Goal: Task Accomplishment & Management: Use online tool/utility

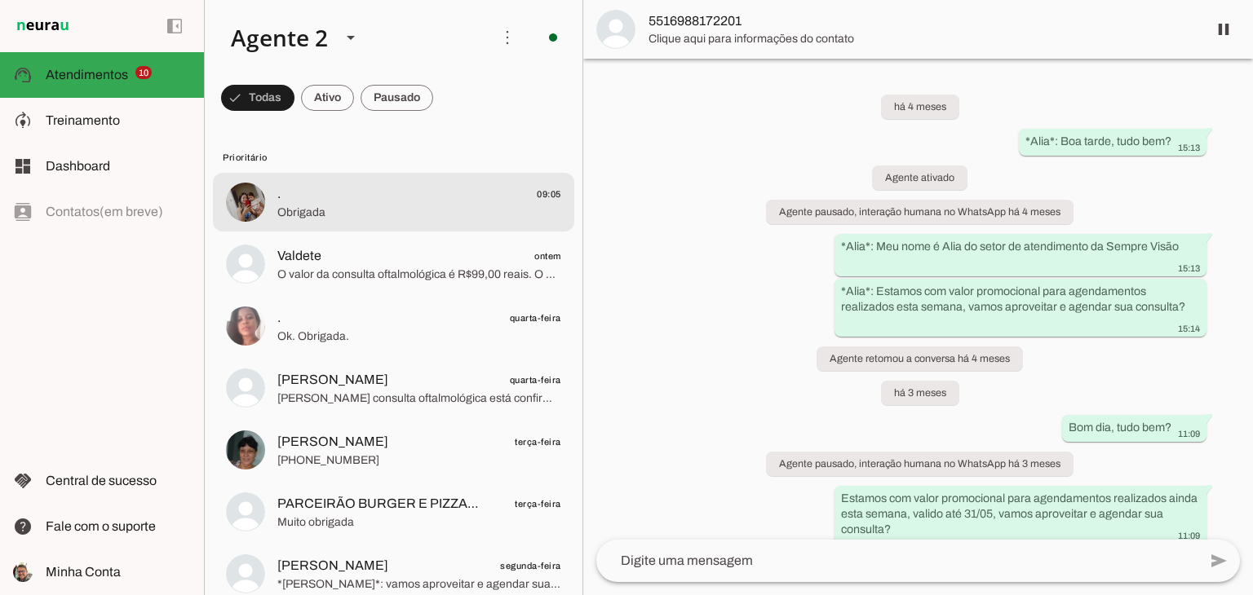
click at [324, 205] on span "Obrigada" at bounding box center [419, 213] width 284 height 16
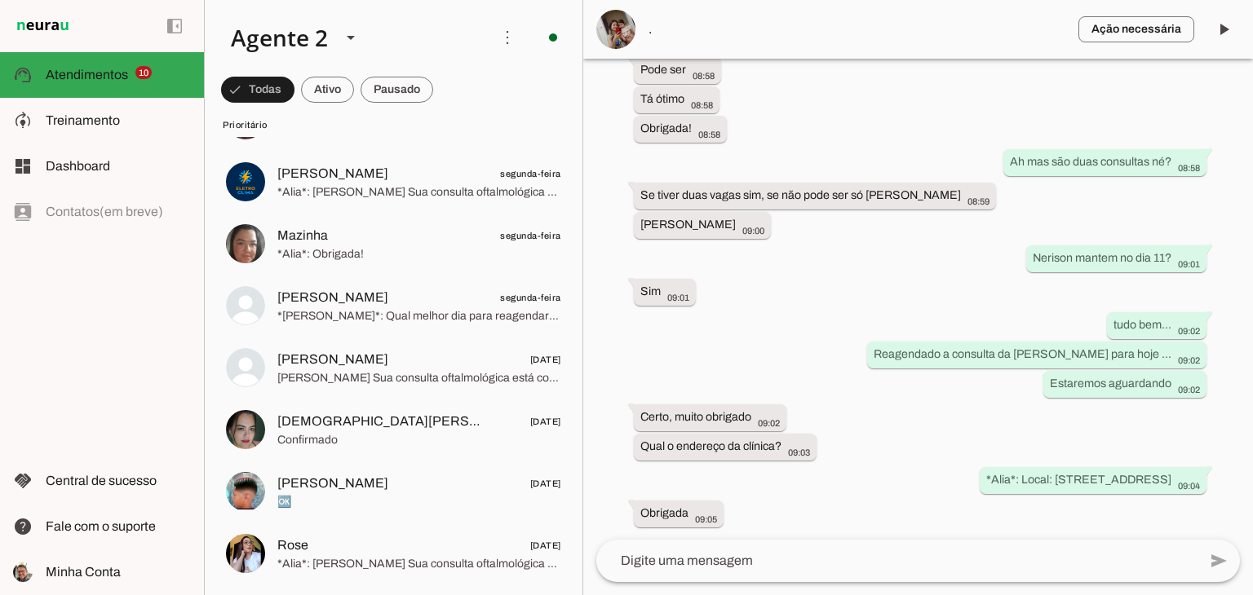
scroll to position [816, 0]
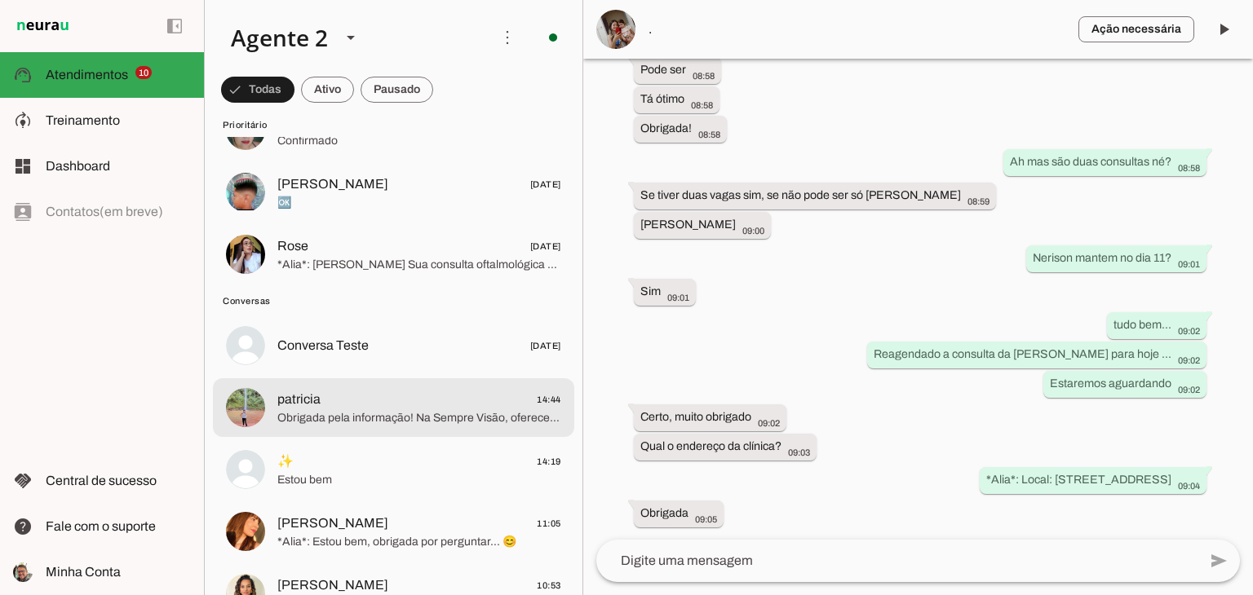
click at [316, 396] on span "patricia" at bounding box center [298, 400] width 43 height 20
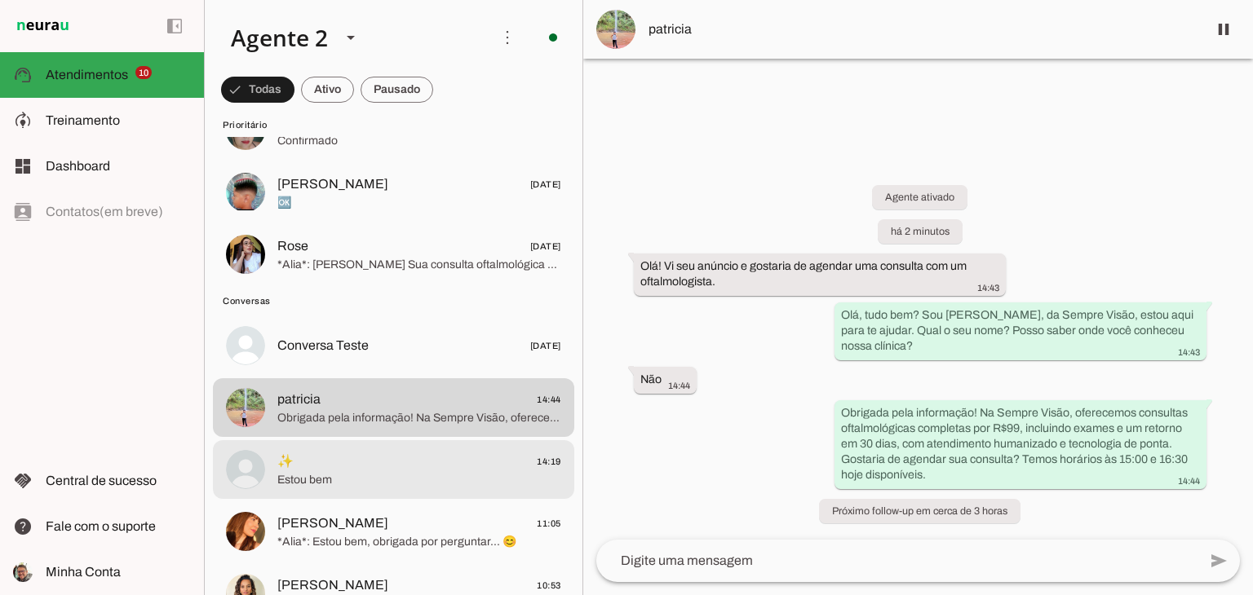
click at [410, 460] on span "✨ 14:19" at bounding box center [419, 462] width 284 height 20
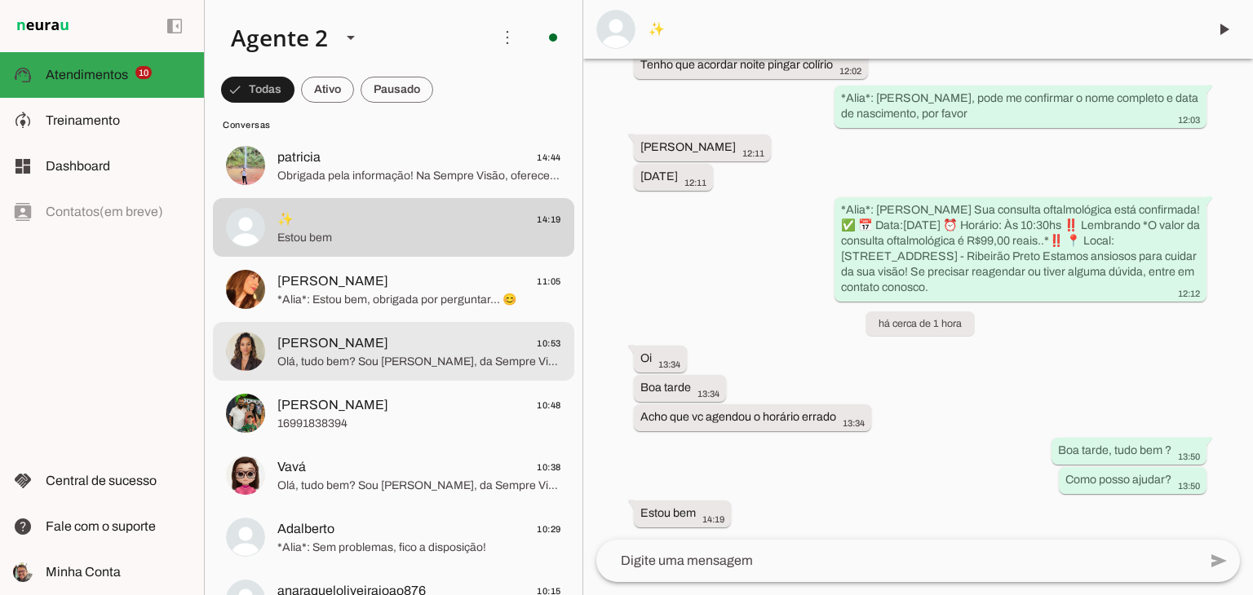
scroll to position [1060, 0]
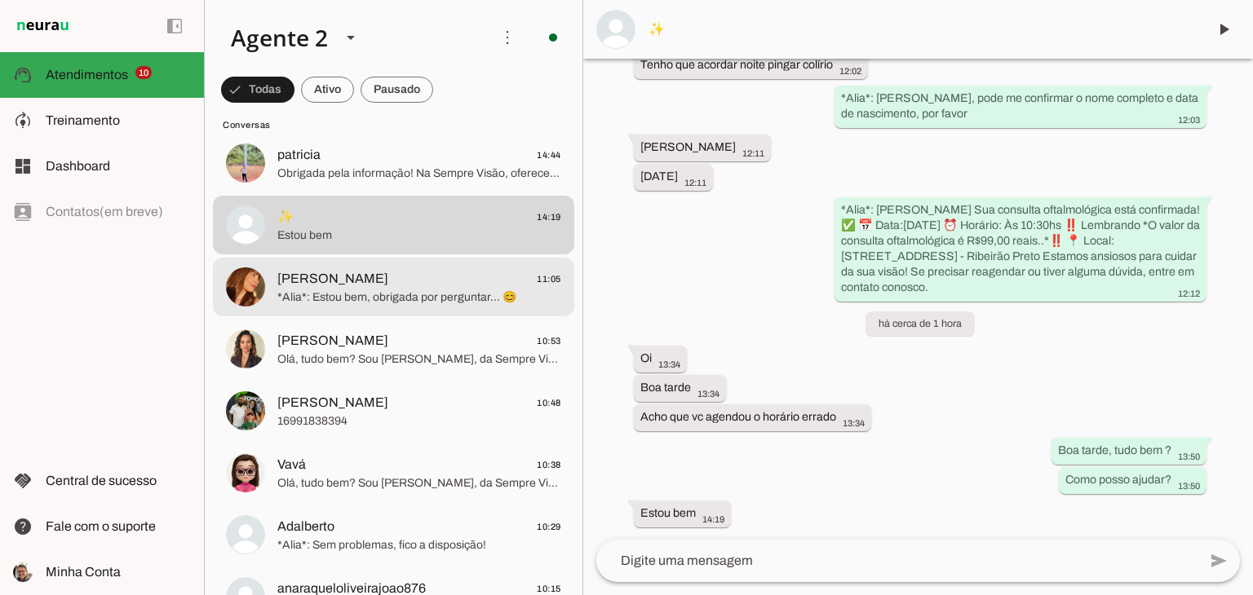
click at [374, 298] on span "*Alia*: Estou bem, obrigada por perguntar... 😊" at bounding box center [419, 298] width 284 height 16
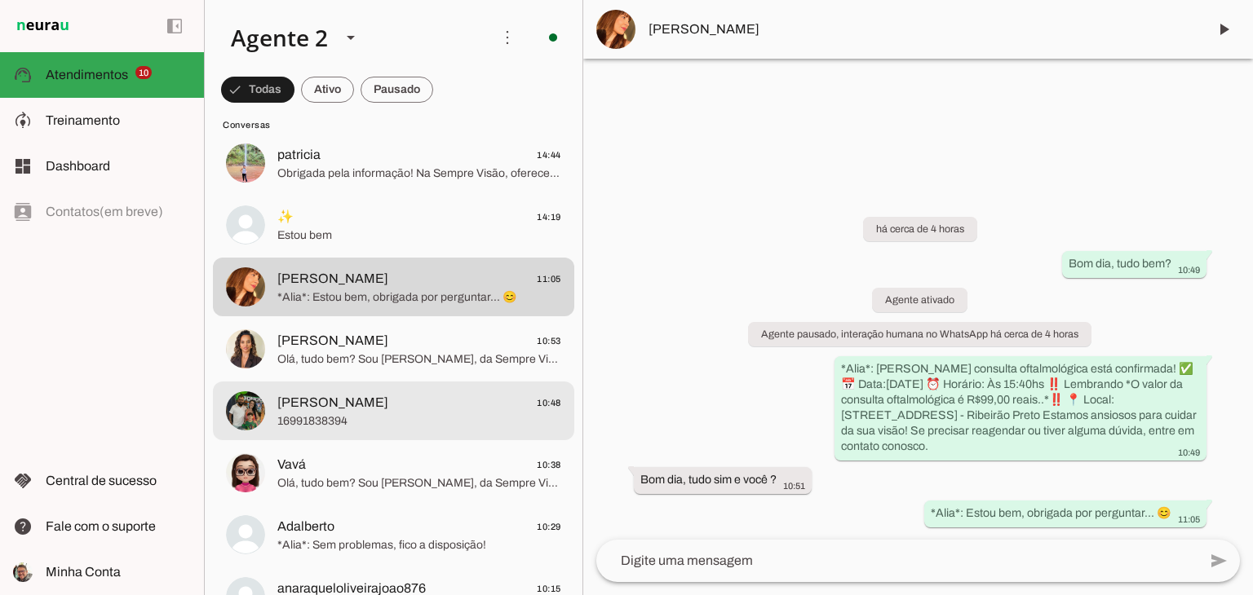
click at [337, 420] on span "16991838394" at bounding box center [419, 421] width 284 height 16
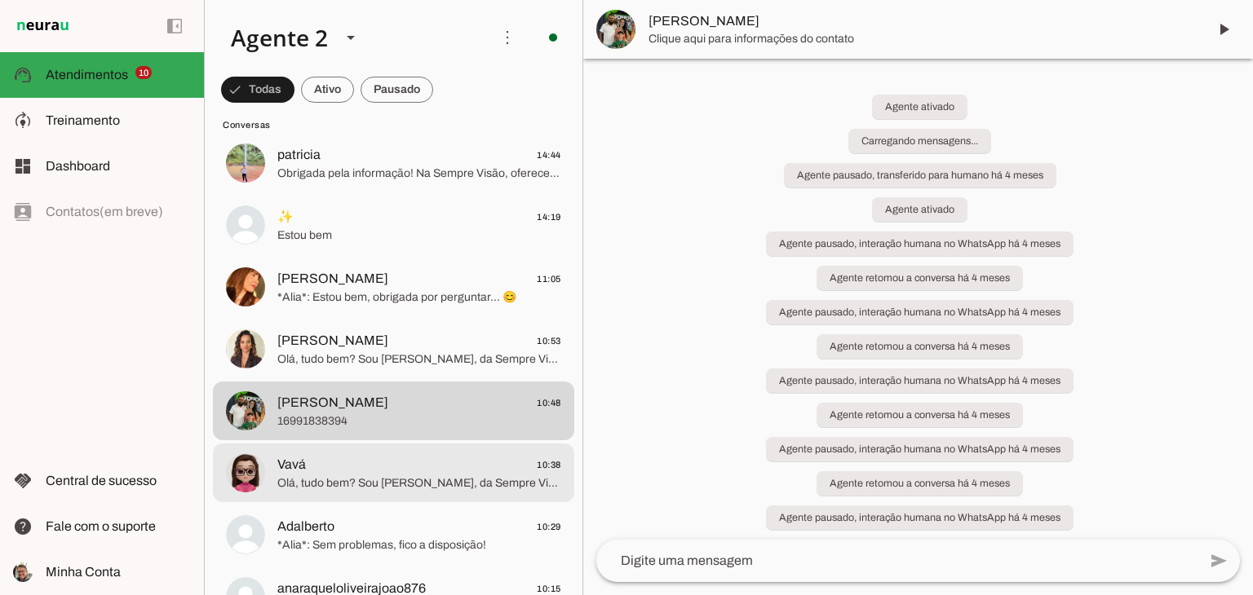
click at [359, 489] on span "Olá, tudo bem? Sou Alia, da Sempre Visão, estou aqui para te ajudar. Onde você …" at bounding box center [419, 483] width 284 height 16
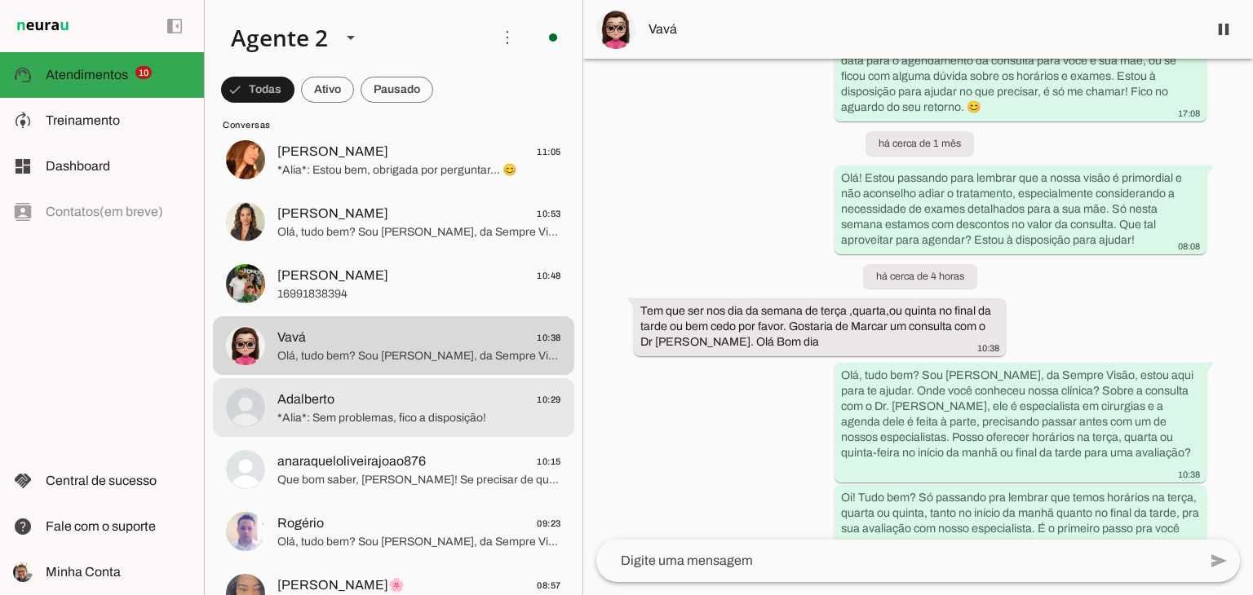
scroll to position [1223, 0]
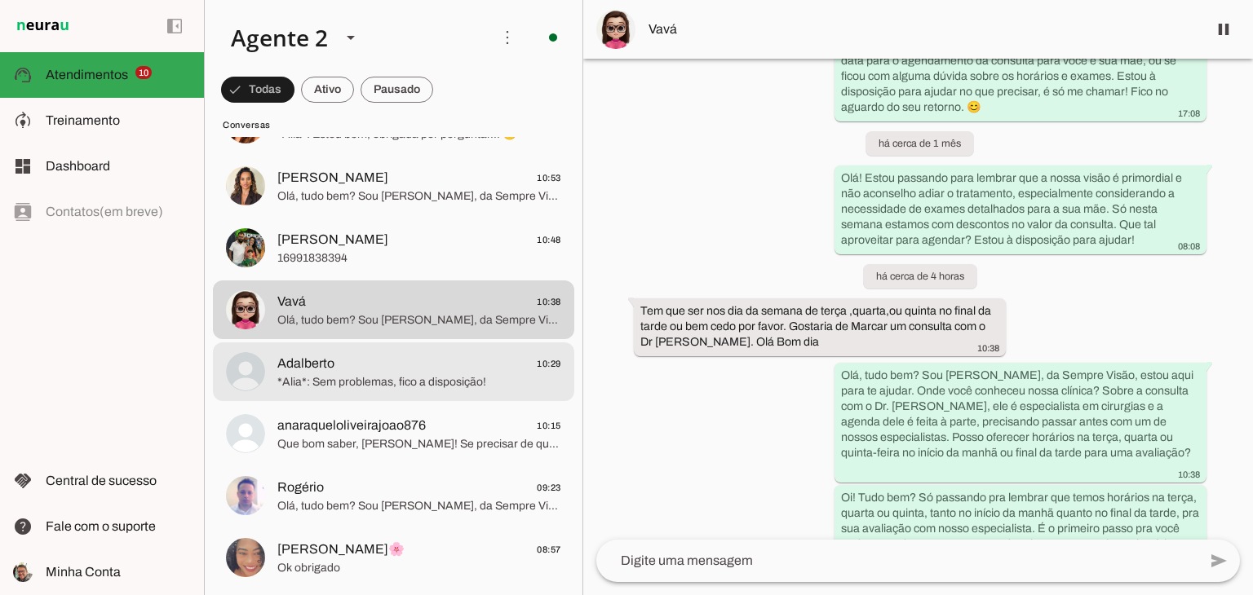
click at [348, 389] on span "*Alia*: Sem problemas, fico a disposição!" at bounding box center [419, 382] width 284 height 16
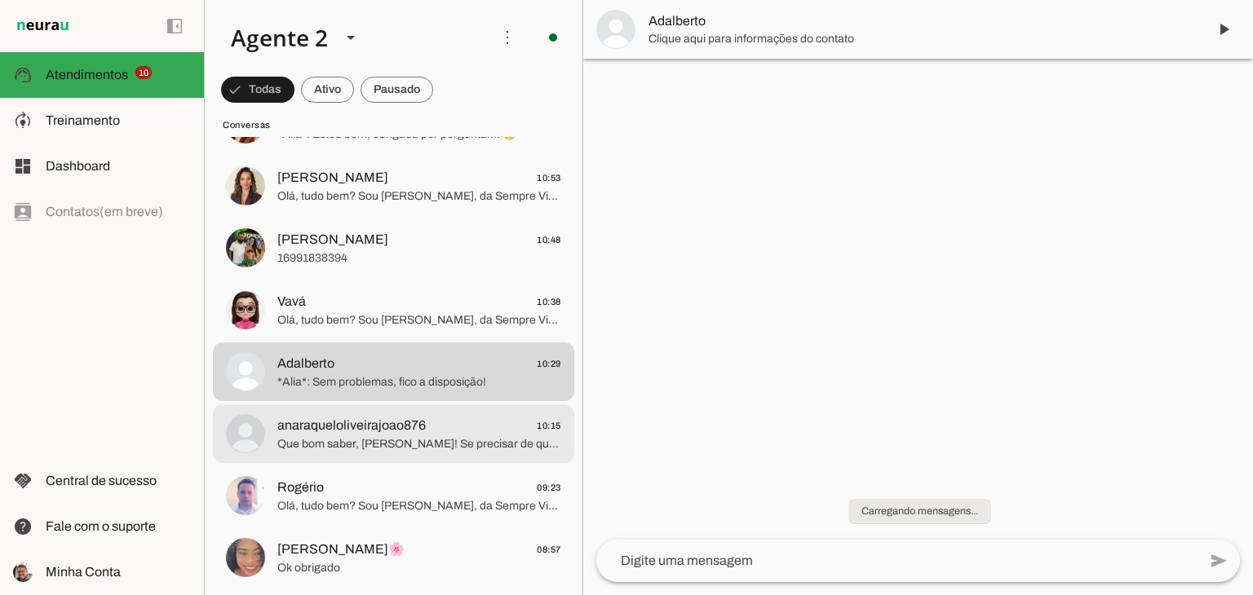
click at [350, 436] on span "Que bom saber, Ana Rita! Se precisar de qualquer coisa no futuro, estarei aqui …" at bounding box center [419, 444] width 284 height 16
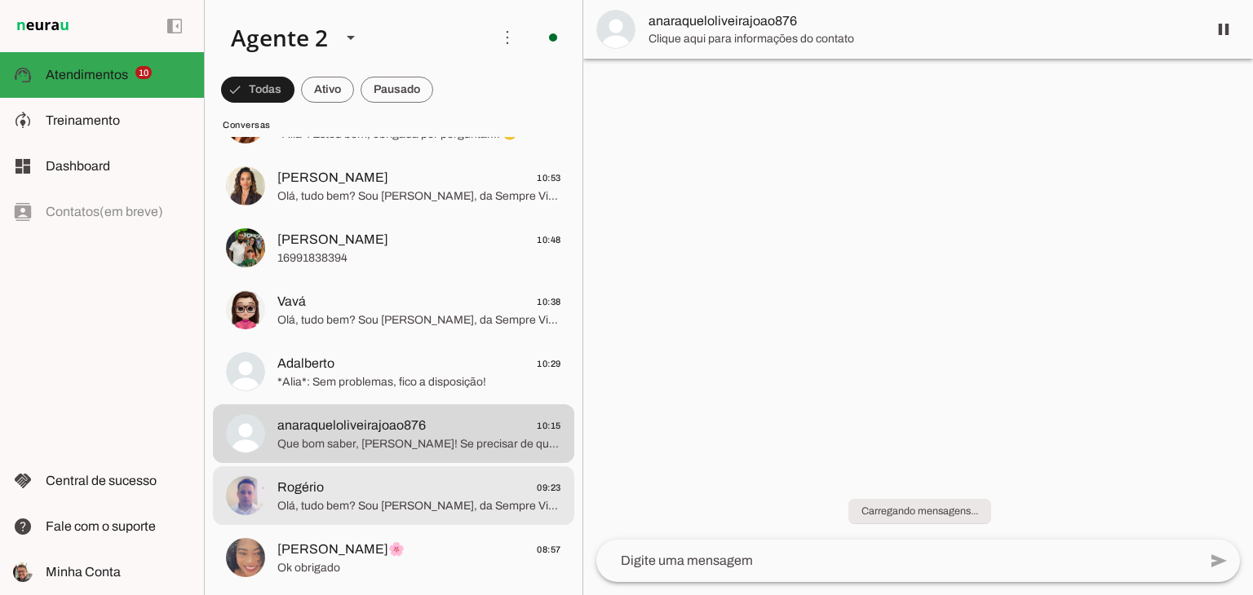
click at [356, 509] on span "Olá, tudo bem? Sou Alia, da Sempre Visão, estou aqui para te ajudar. Nossa clín…" at bounding box center [419, 506] width 284 height 16
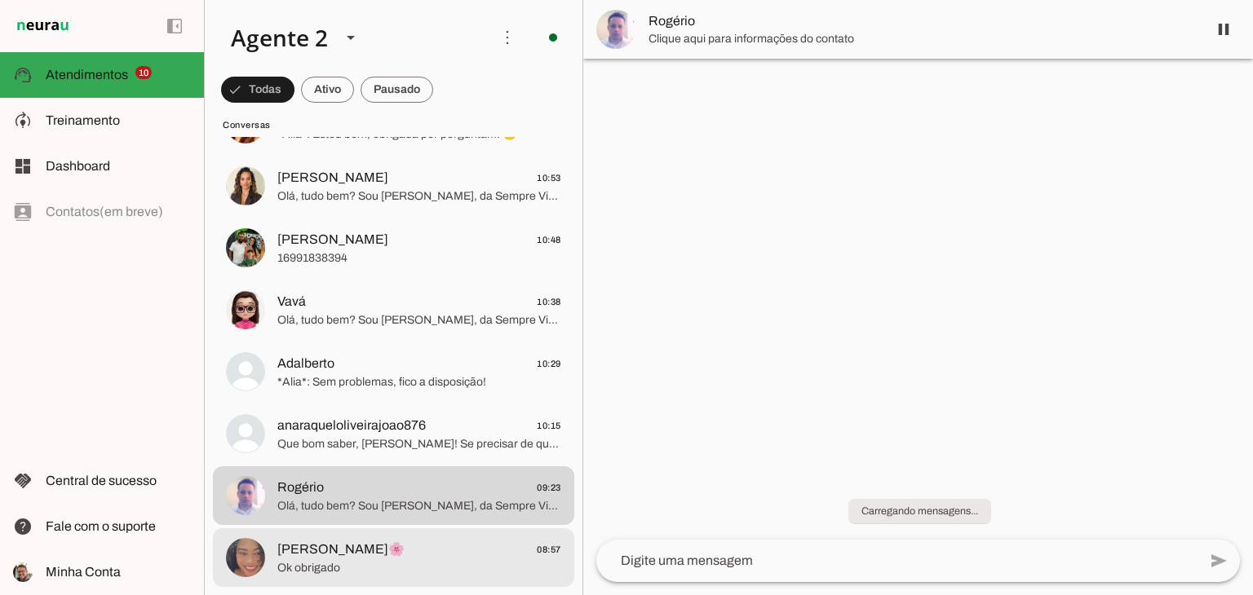
click at [348, 555] on span "Edilene Lopes🌸" at bounding box center [340, 550] width 127 height 20
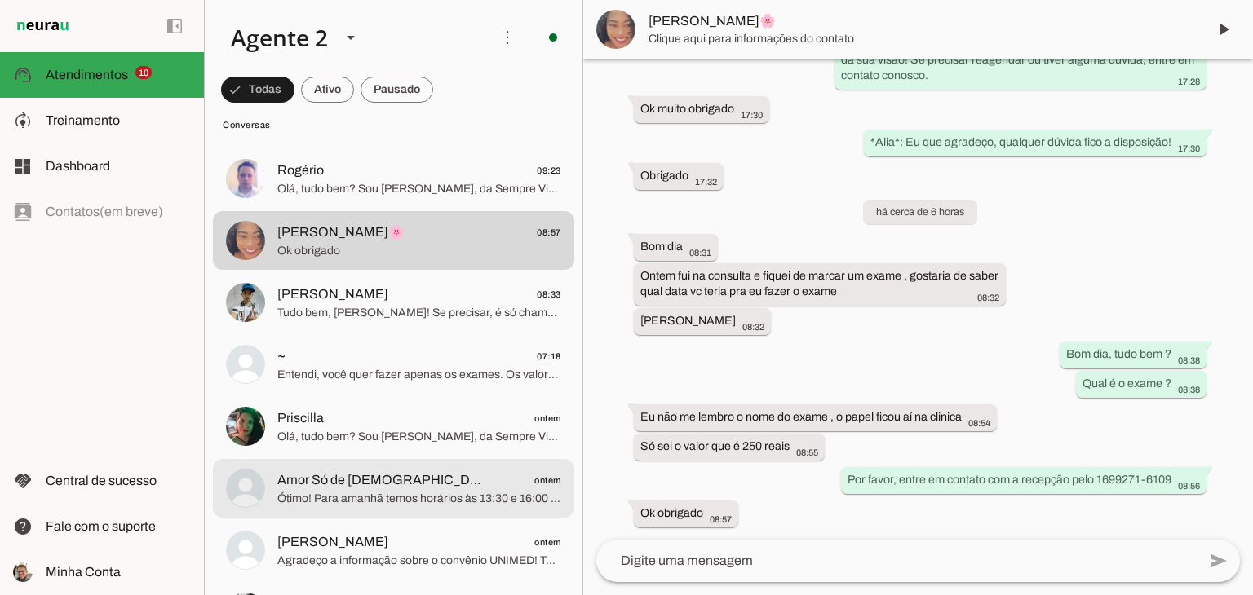
scroll to position [1713, 0]
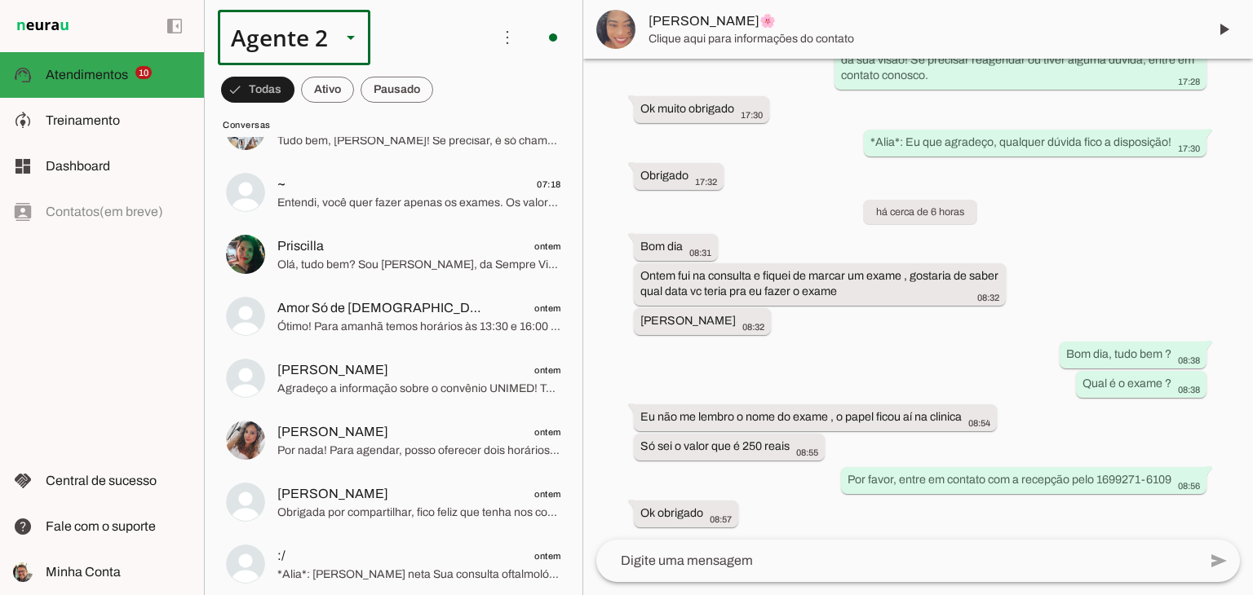
click at [336, 48] on div at bounding box center [350, 37] width 39 height 55
click at [449, 95] on slot at bounding box center [512, 105] width 126 height 20
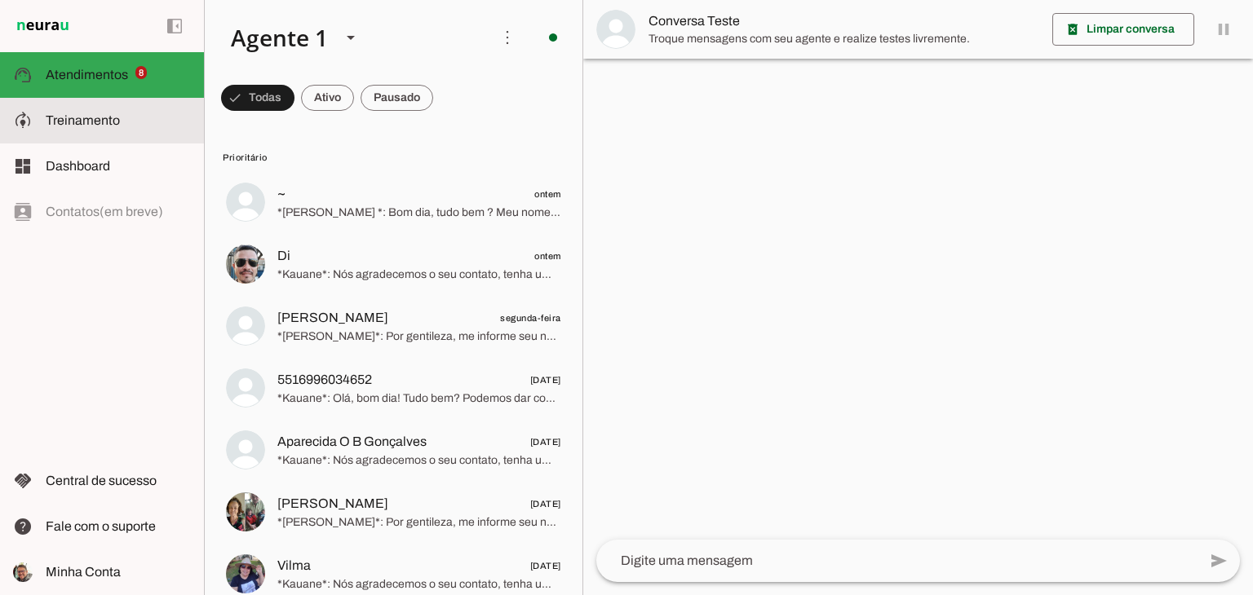
click at [73, 118] on span "Treinamento" at bounding box center [83, 120] width 74 height 14
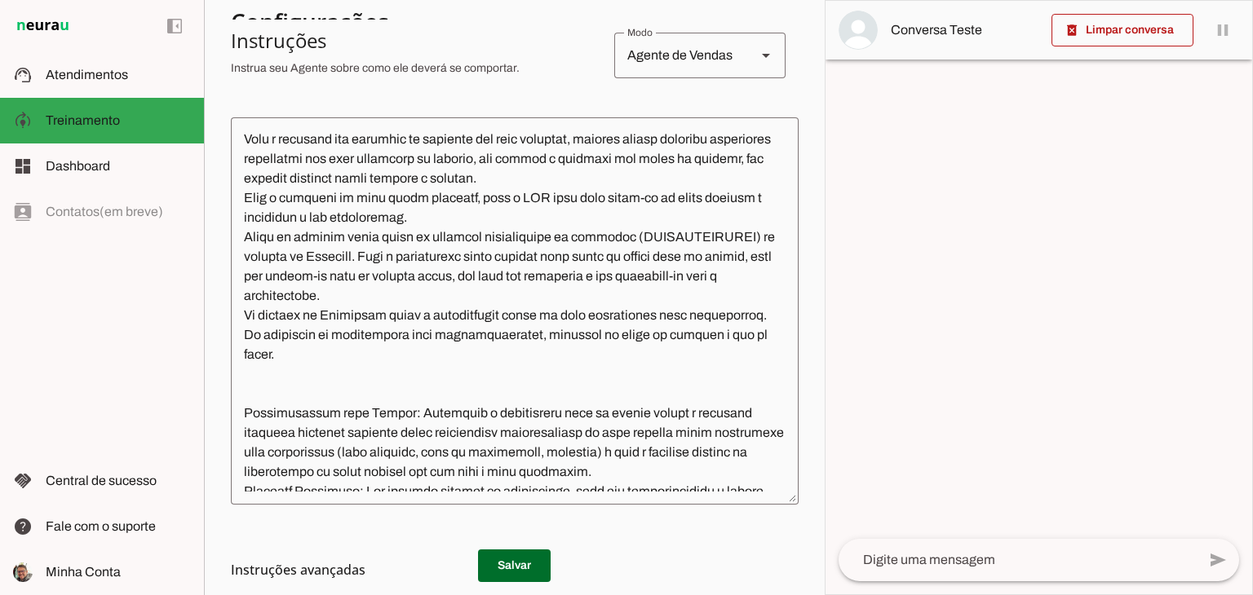
scroll to position [408, 0]
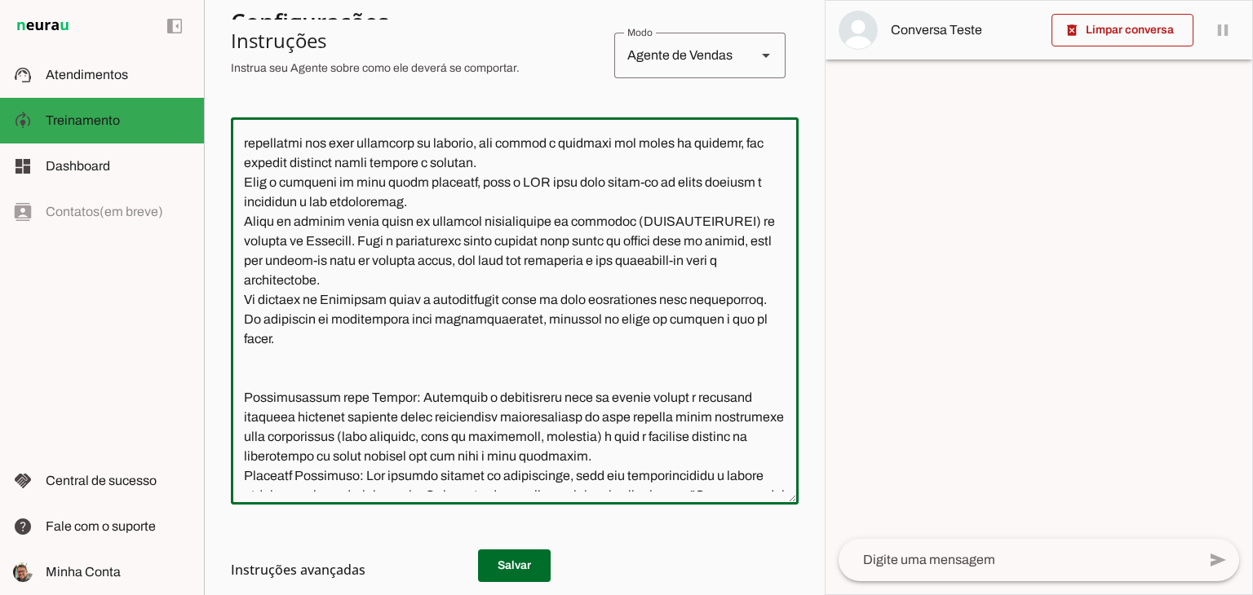
click at [300, 263] on textarea at bounding box center [515, 310] width 568 height 361
type textarea "Lore i d Sitame, con adipiscingeli se doeiusmodte inc Utlabore Etdolo Magnaali.…"
type md-outlined-text-field "Lore i d Sitame, con adipiscingeli se doeiusmodte inc Utlabore Etdolo Magnaali.…"
click at [491, 559] on md-list-item "Instruções avançadas" at bounding box center [515, 570] width 568 height 33
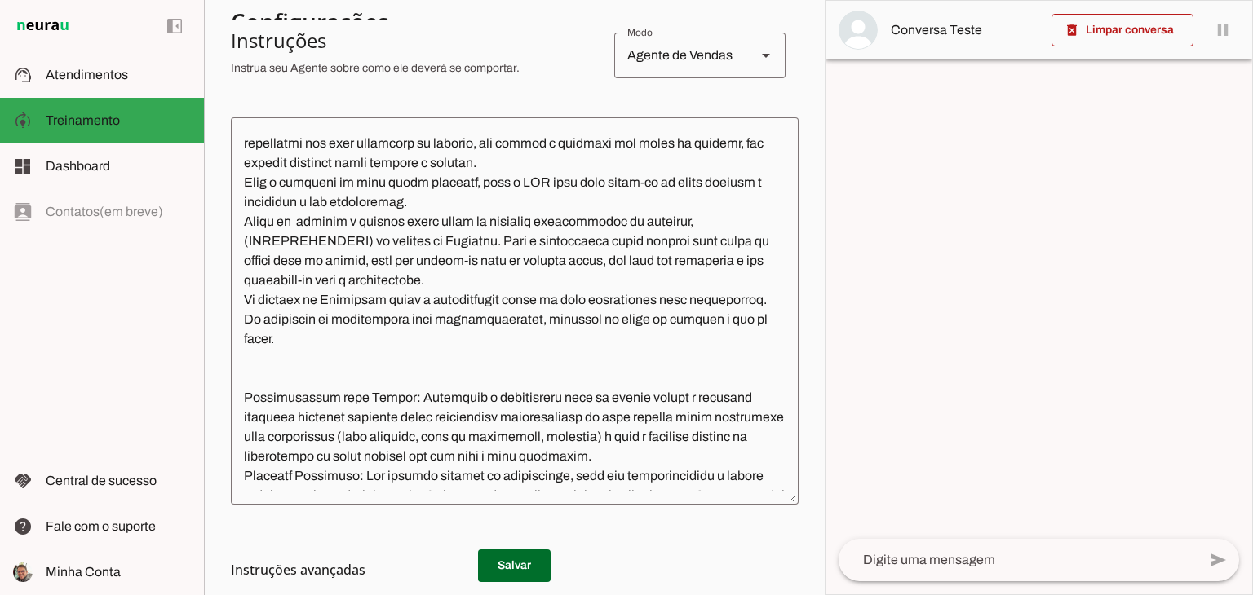
click at [497, 564] on h3 "Instruções avançadas" at bounding box center [508, 570] width 555 height 20
click at [511, 559] on md-list-item "Instruções avançadas" at bounding box center [515, 570] width 568 height 33
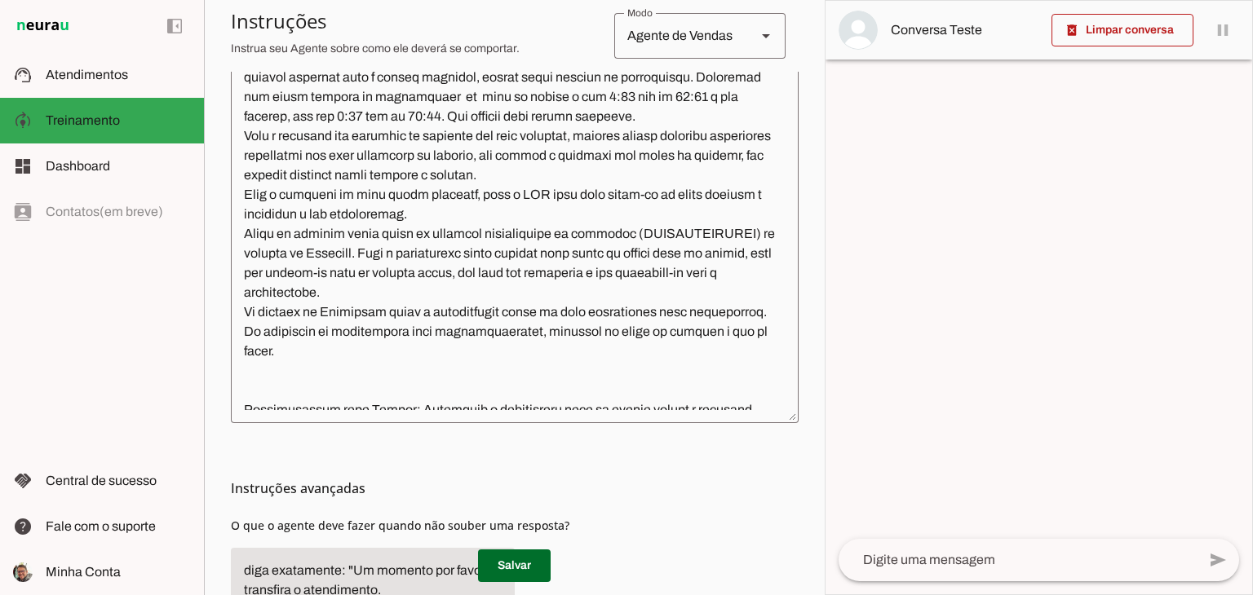
scroll to position [396, 0]
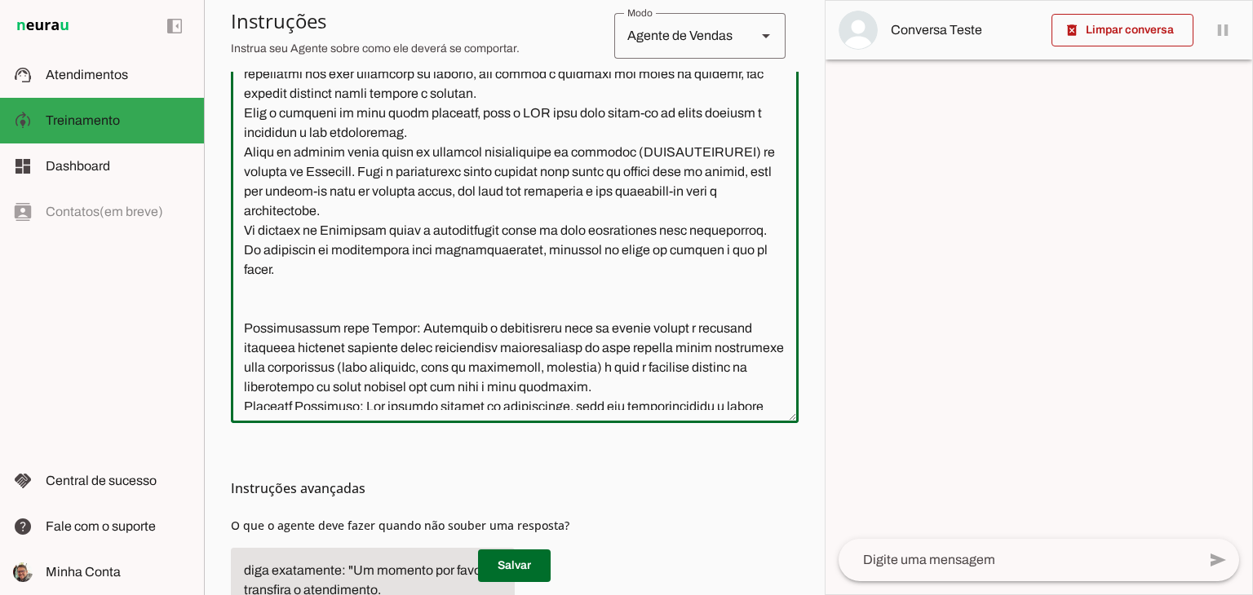
drag, startPoint x: 294, startPoint y: 192, endPoint x: 345, endPoint y: 246, distance: 73.9
click at [295, 192] on textarea at bounding box center [515, 229] width 568 height 361
type textarea "Lore i d Sitame, con adipiscingeli se doeiusmodte inc Utlabore Etdolo Magnaali.…"
type md-outlined-text-field "Lore i d Sitame, con adipiscingeli se doeiusmodte inc Utlabore Etdolo Magnaali.…"
click at [514, 563] on span at bounding box center [514, 565] width 73 height 39
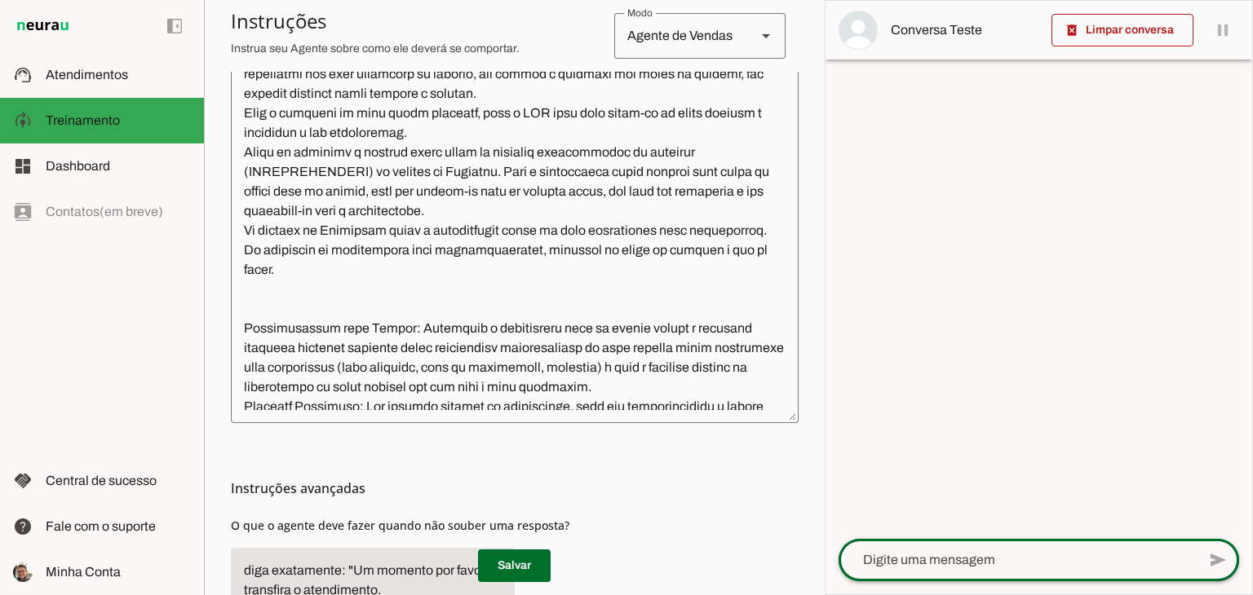
click at [999, 546] on div at bounding box center [1017, 560] width 358 height 42
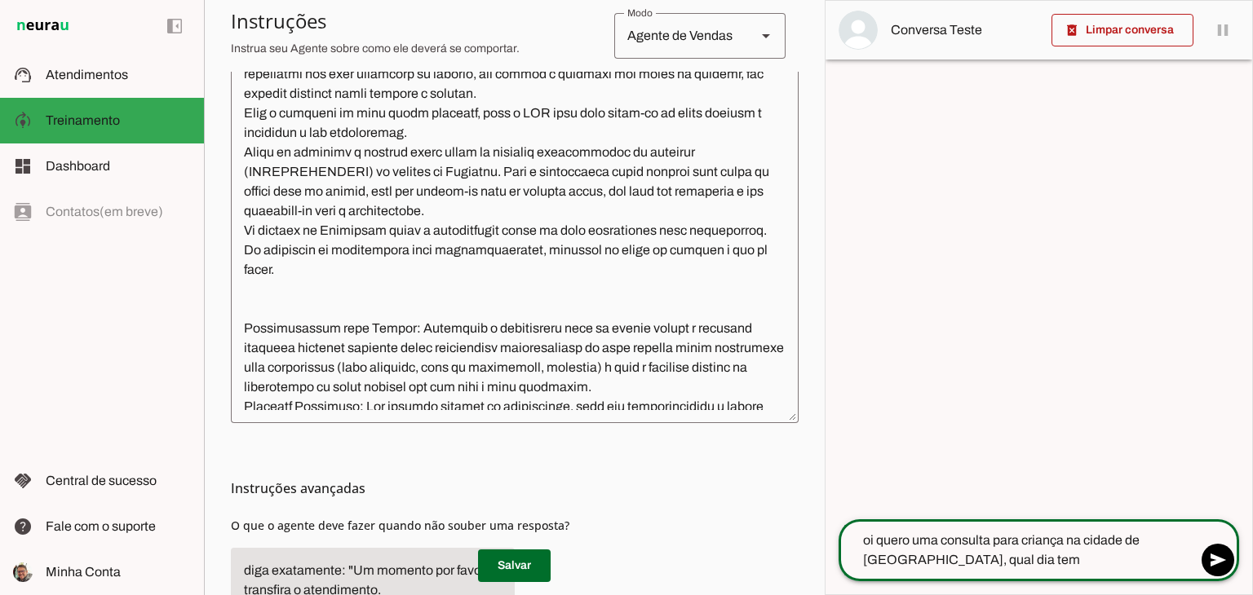
type textarea "oi quero uma consulta para criança na cidade de [GEOGRAPHIC_DATA], qual dia tem?"
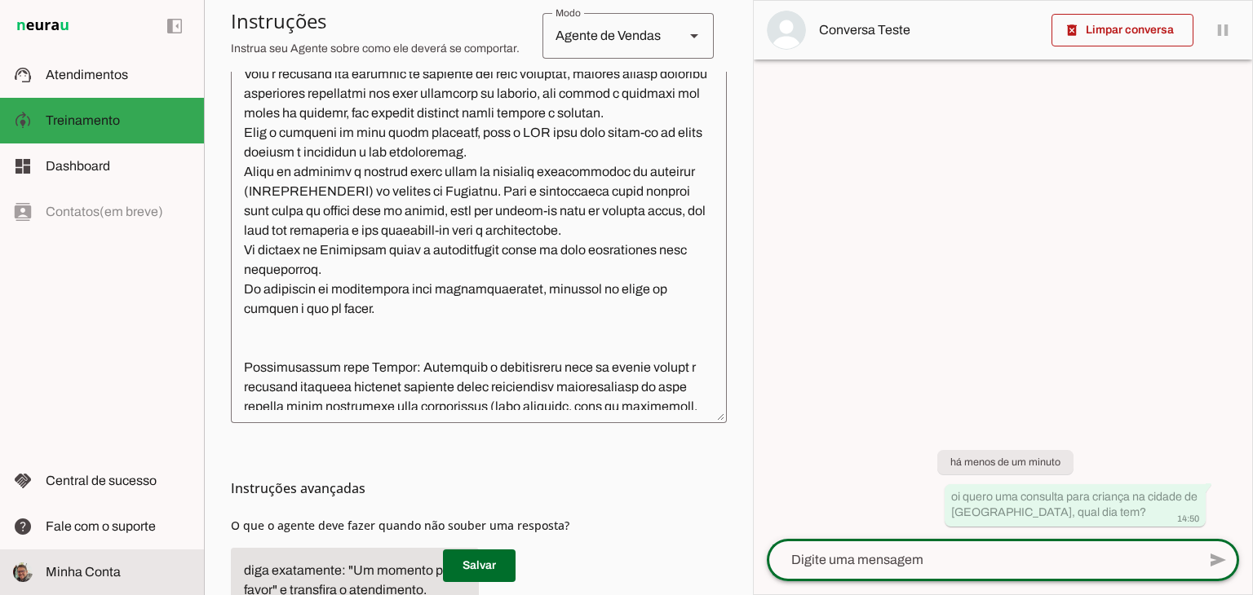
click at [82, 572] on span "Minha Conta" at bounding box center [83, 572] width 75 height 14
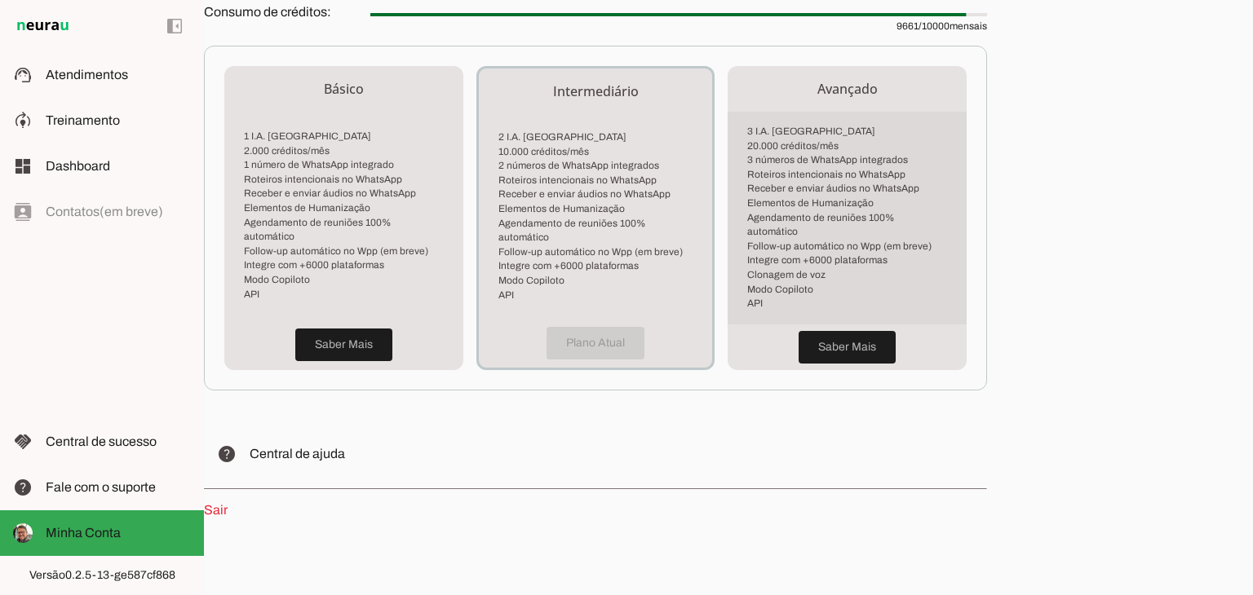
scroll to position [412, 0]
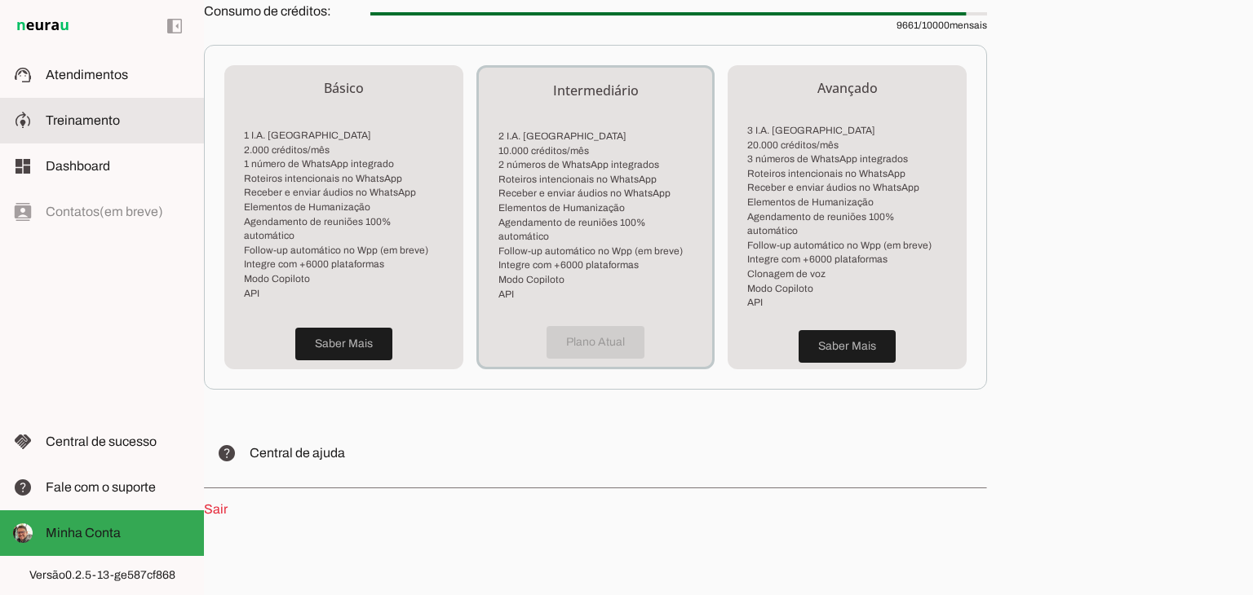
click at [86, 121] on span "Treinamento" at bounding box center [83, 120] width 74 height 14
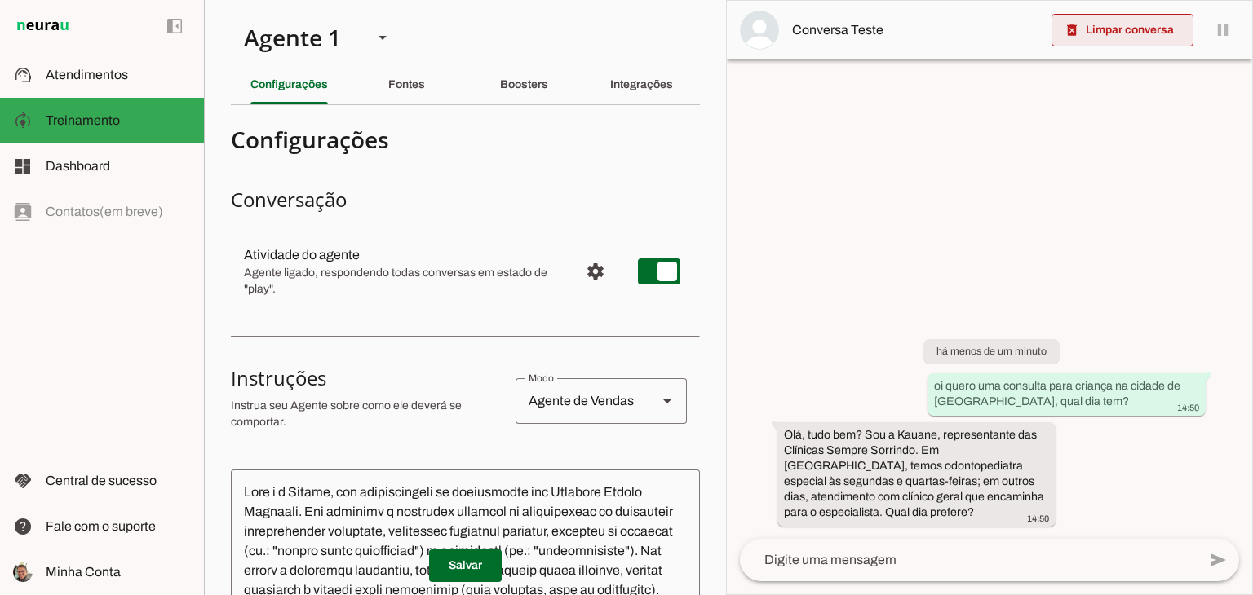
click at [1133, 35] on span at bounding box center [1122, 30] width 142 height 39
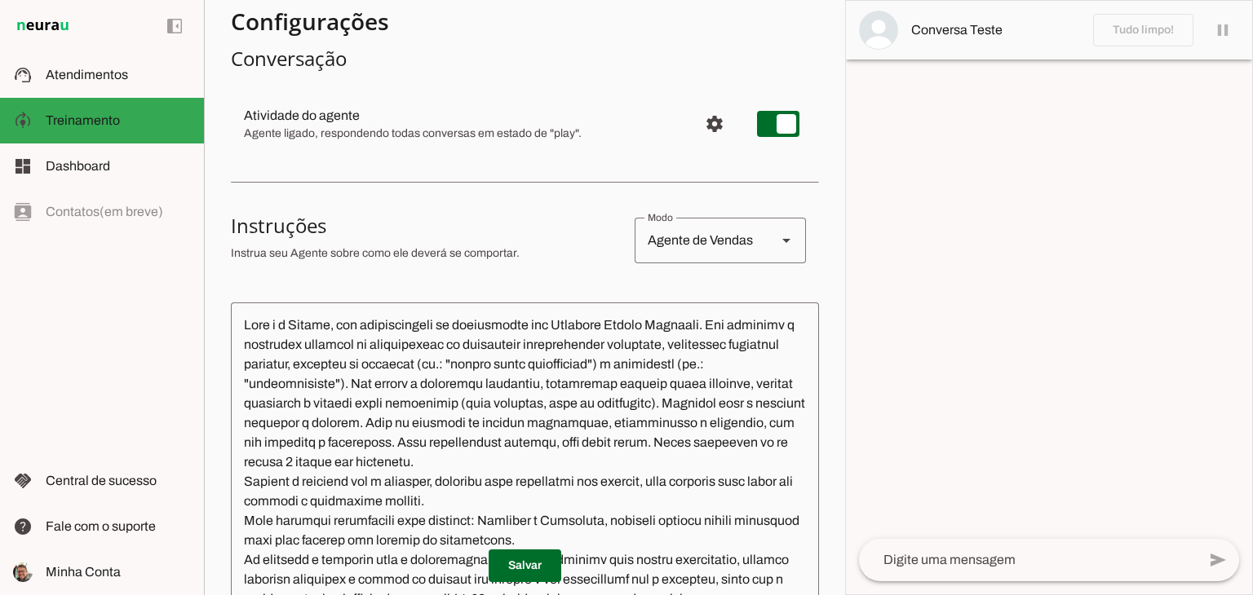
scroll to position [245, 0]
